Goal: Transaction & Acquisition: Purchase product/service

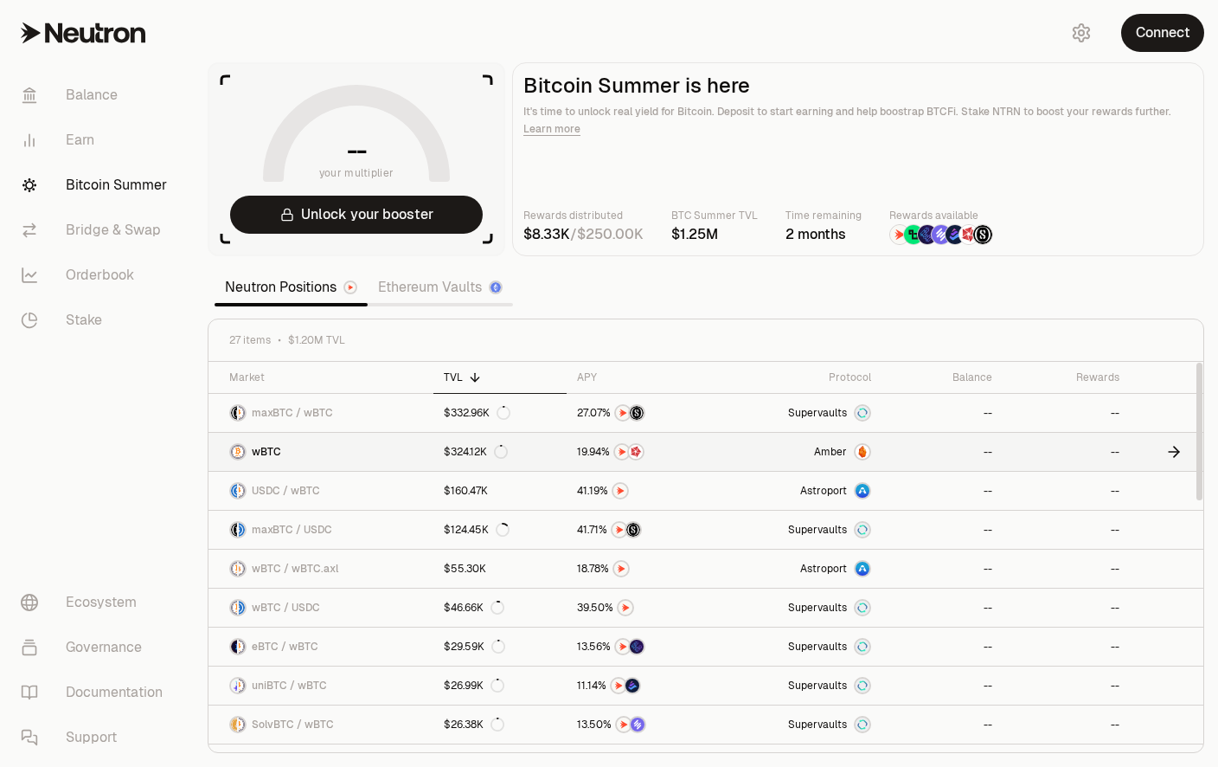
click at [585, 454] on span "9" at bounding box center [584, 452] width 6 height 13
click at [1180, 33] on button "Connect" at bounding box center [1162, 33] width 83 height 38
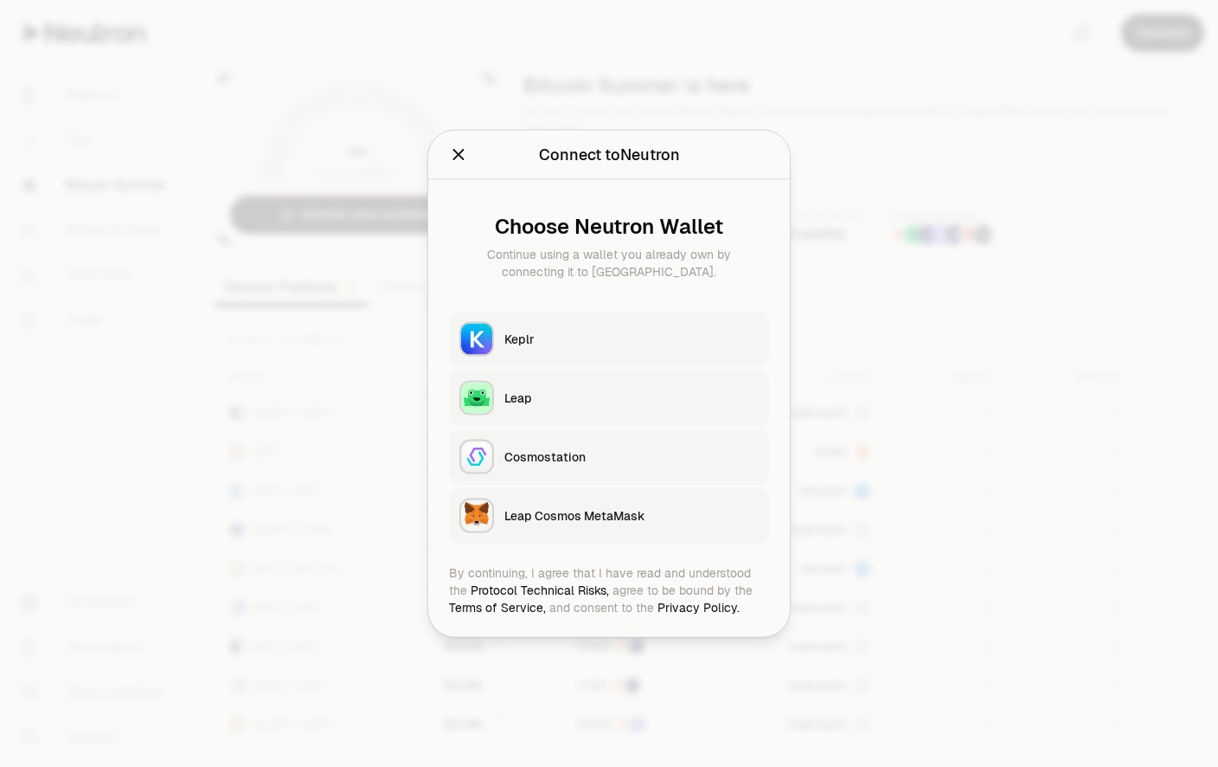
click at [545, 331] on div "Keplr" at bounding box center [631, 339] width 254 height 17
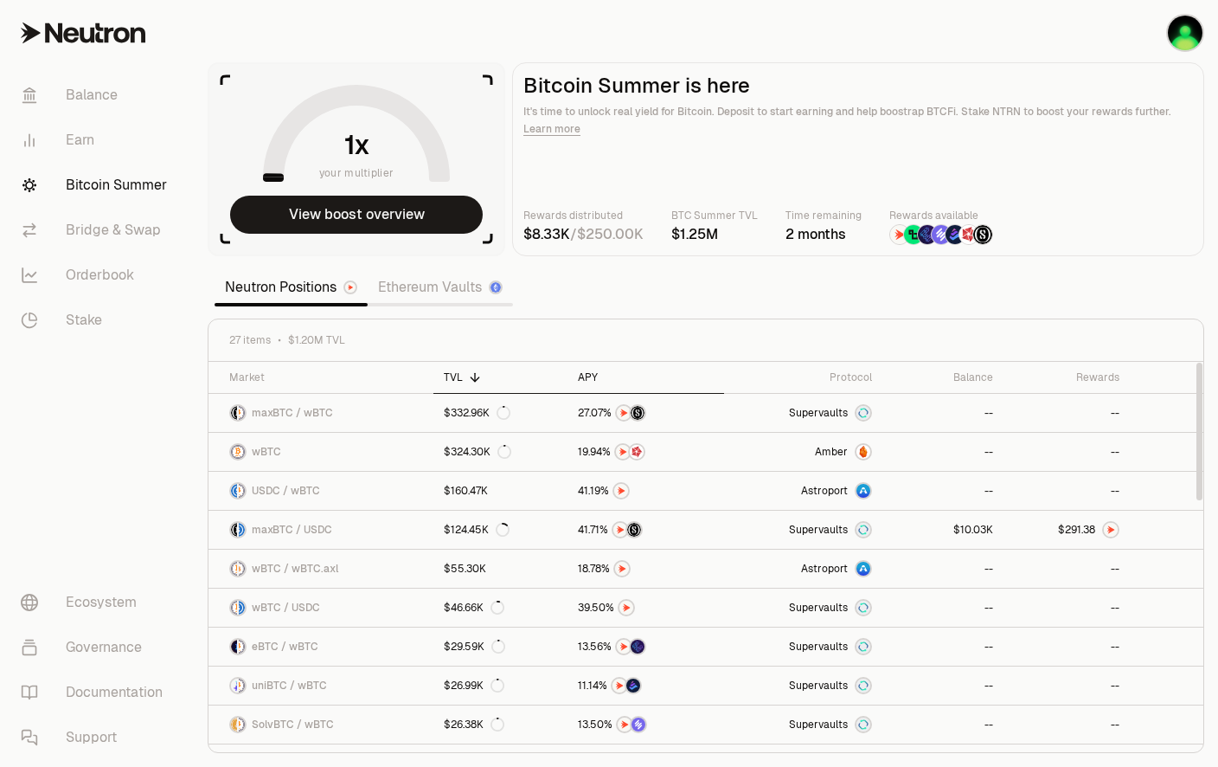
click at [583, 372] on div "APY" at bounding box center [646, 377] width 136 height 14
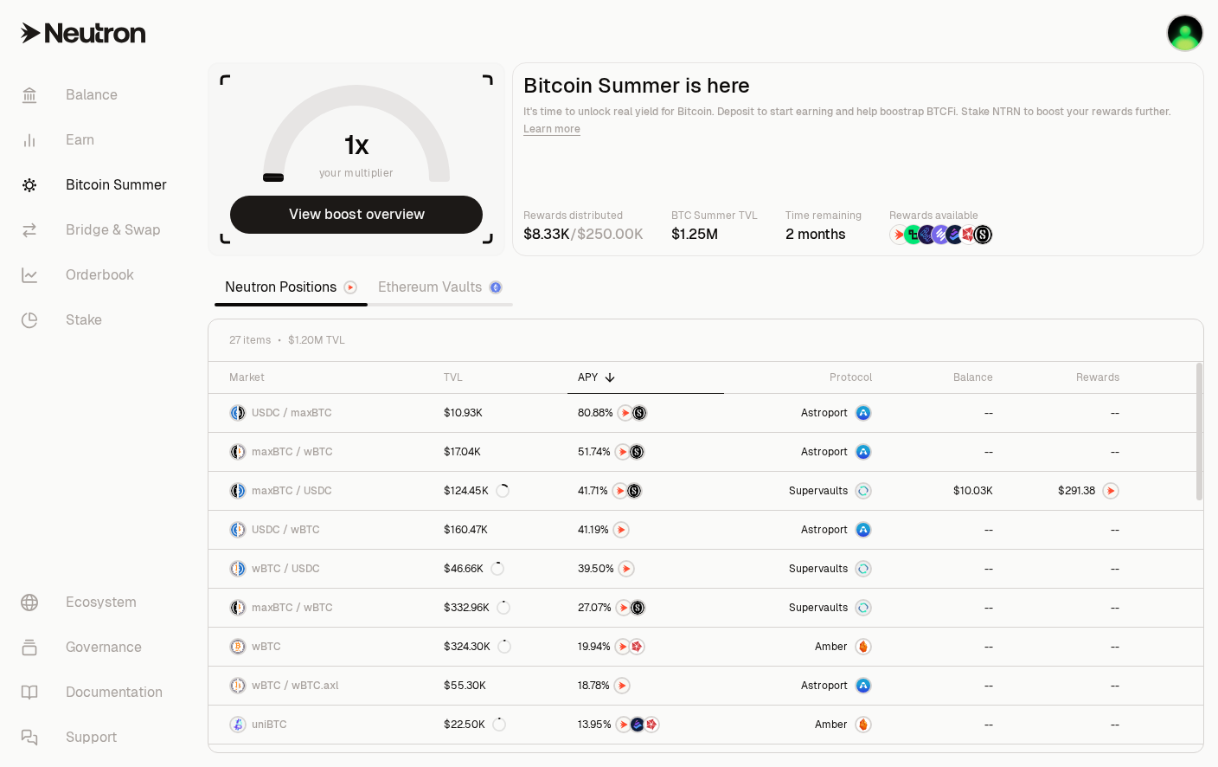
click at [576, 350] on div "27 items $1.20M TVL" at bounding box center [706, 340] width 995 height 42
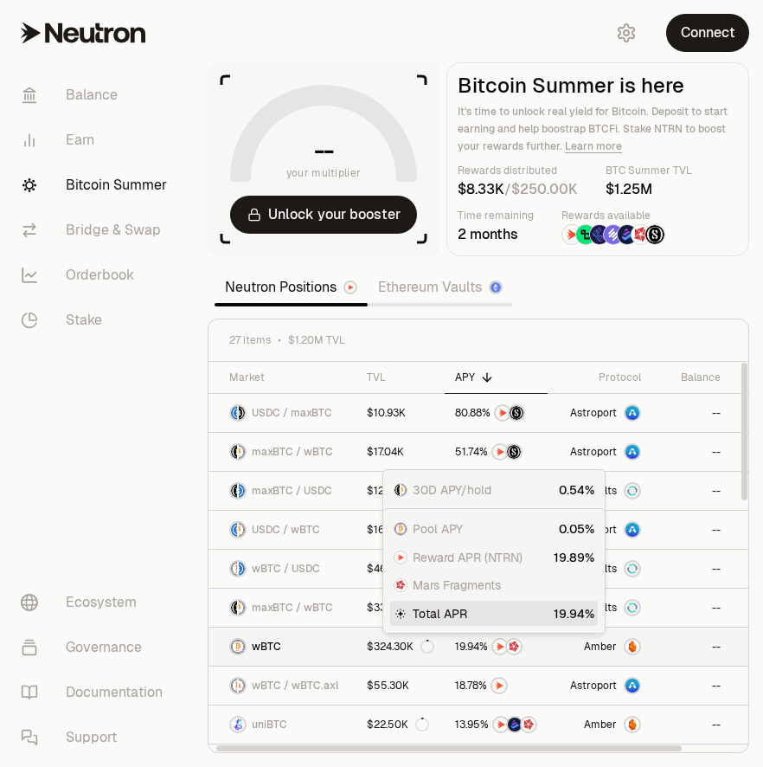
click at [548, 646] on link "Amber" at bounding box center [600, 646] width 104 height 38
